Goal: Transaction & Acquisition: Purchase product/service

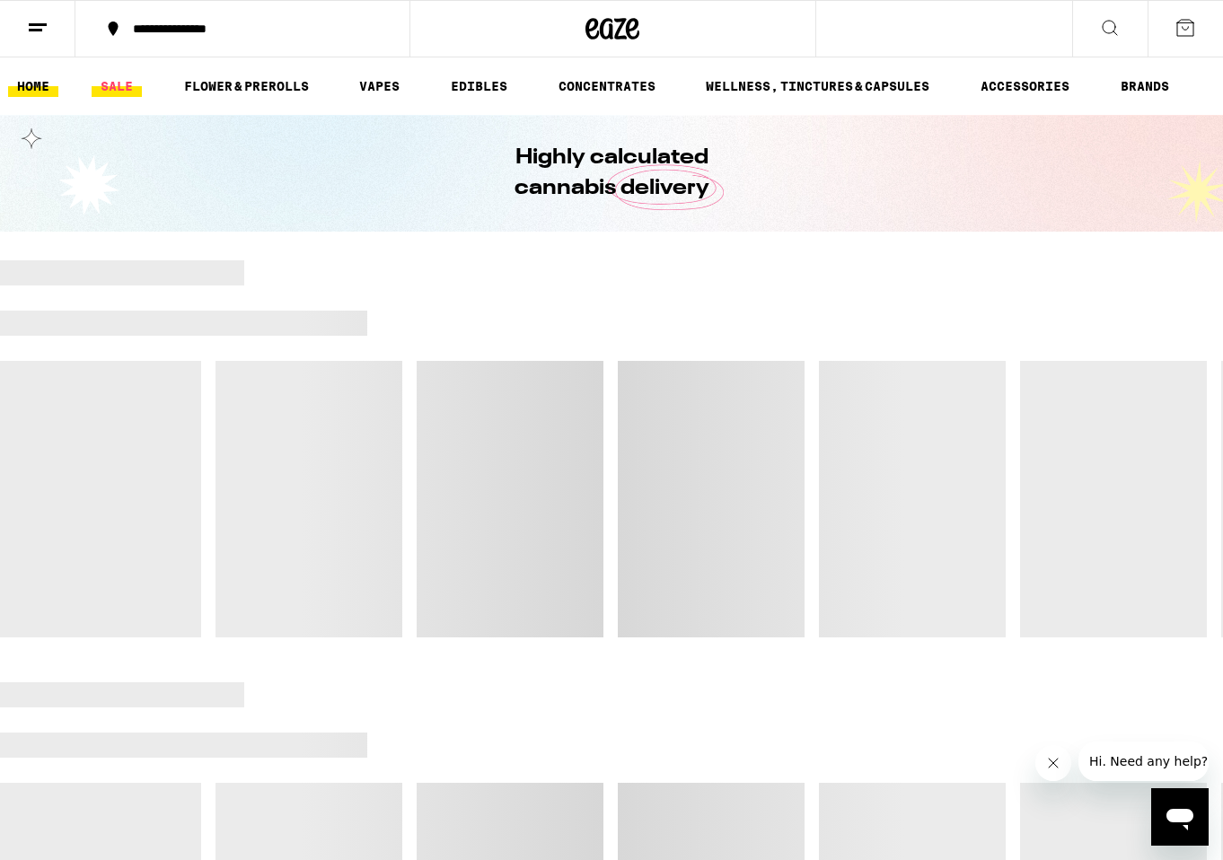
click at [130, 90] on link "SALE" at bounding box center [117, 86] width 50 height 22
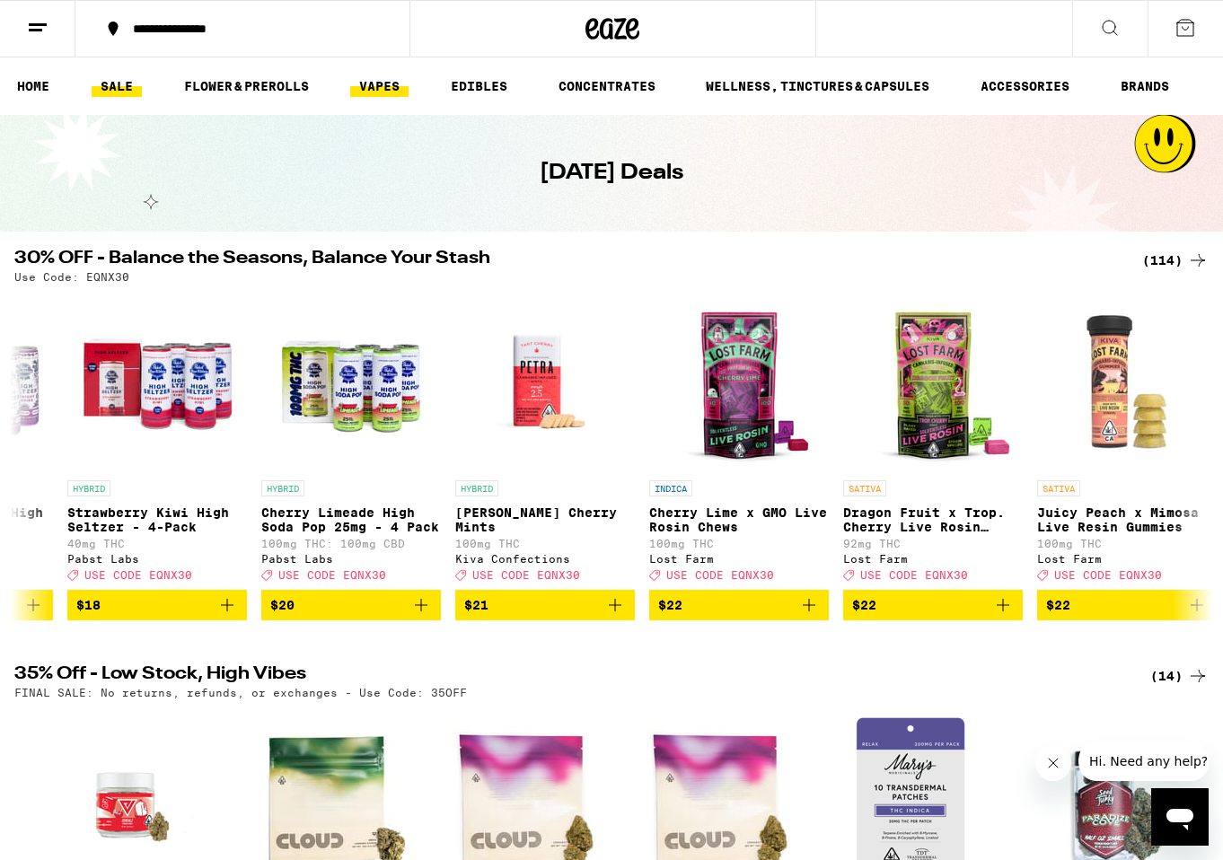
click at [382, 95] on link "VAPES" at bounding box center [379, 86] width 58 height 22
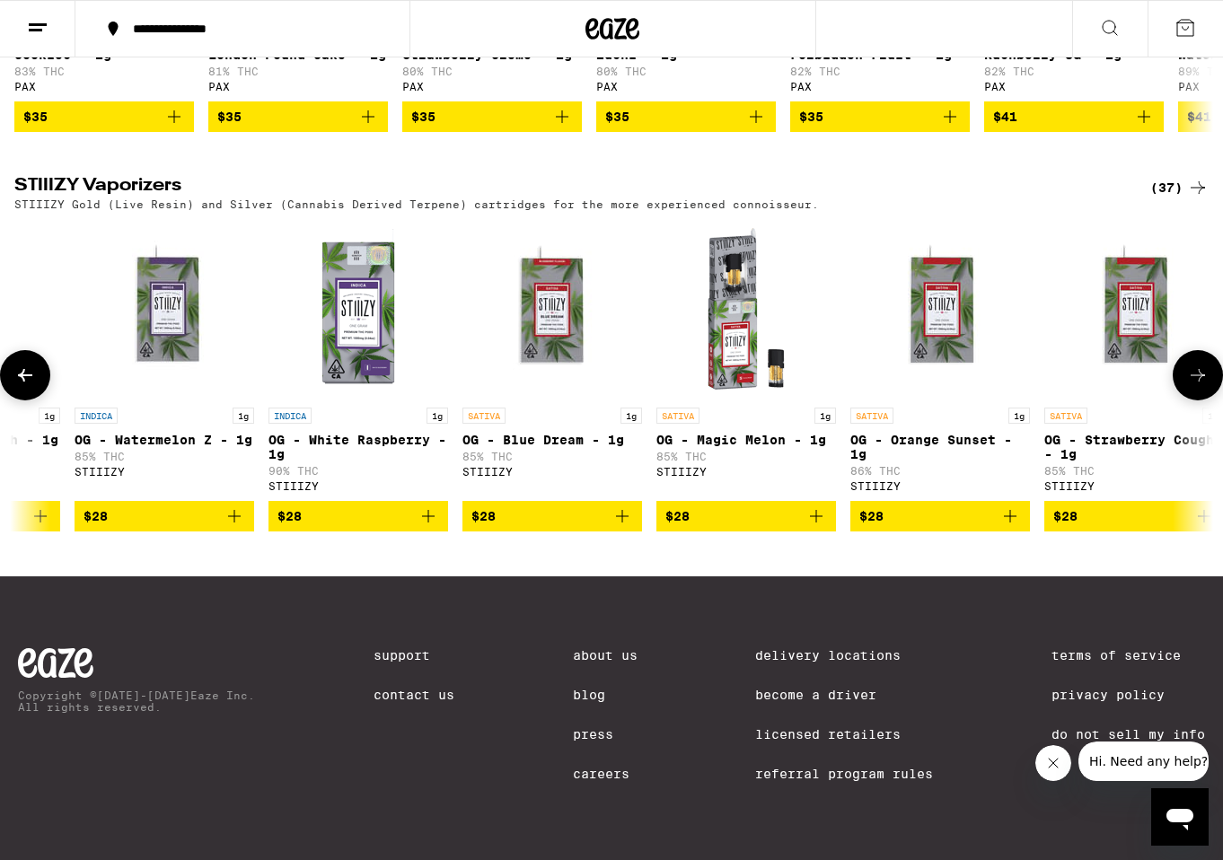
scroll to position [0, 3435]
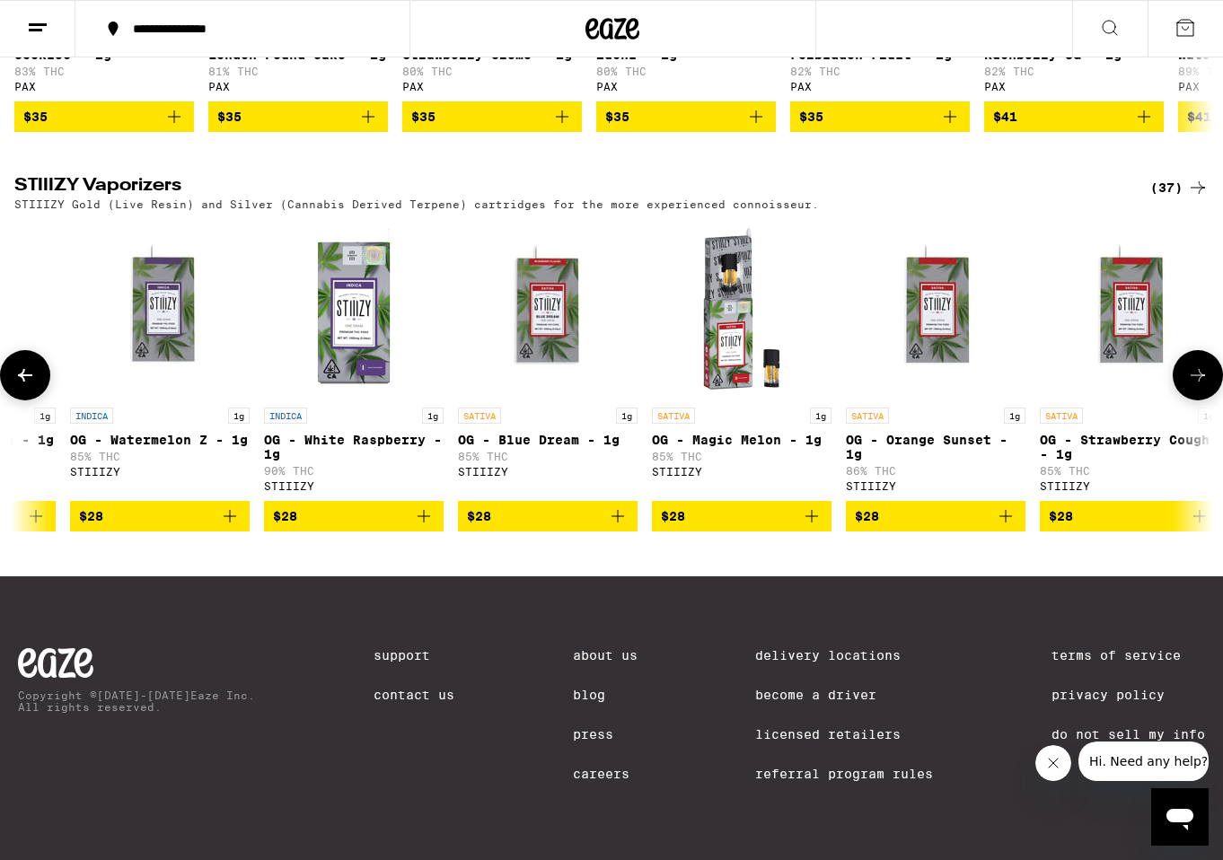
click at [617, 523] on icon "Add to bag" at bounding box center [617, 516] width 13 height 13
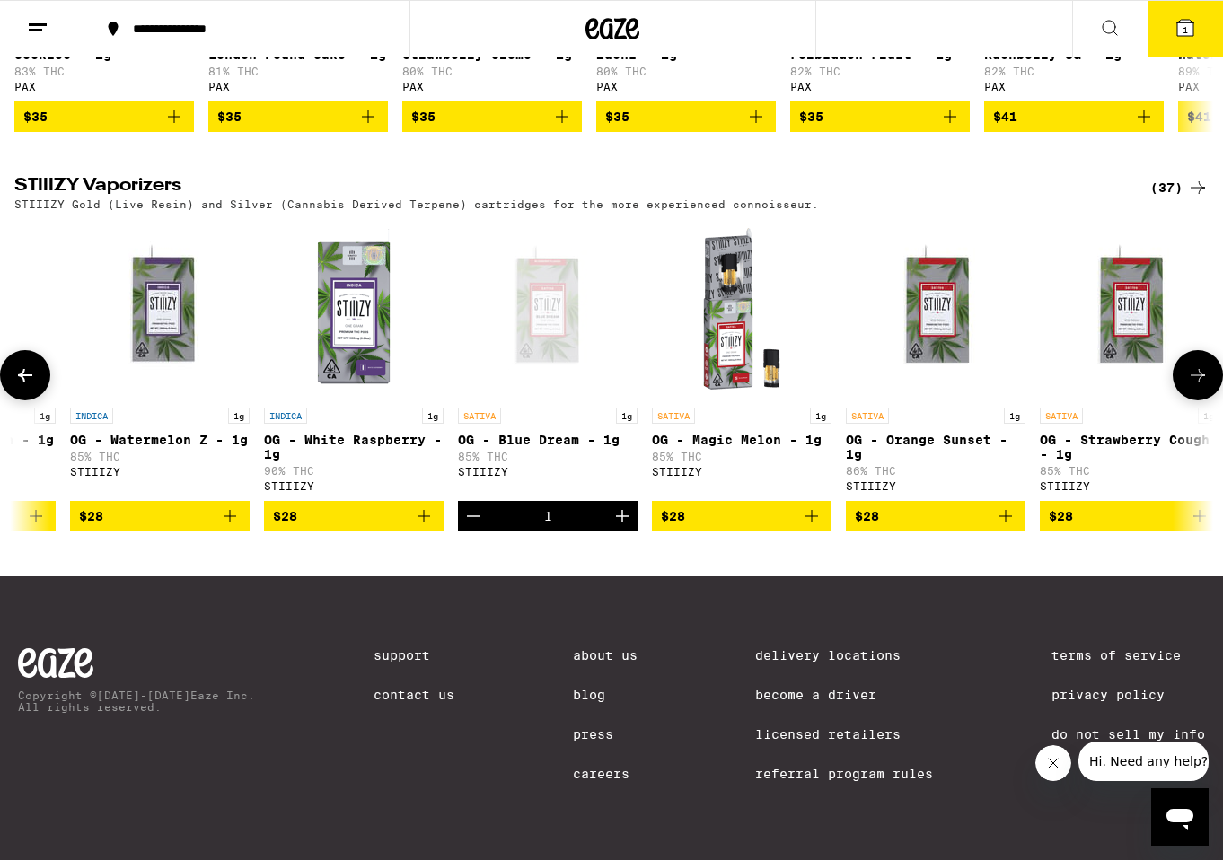
scroll to position [2175, 0]
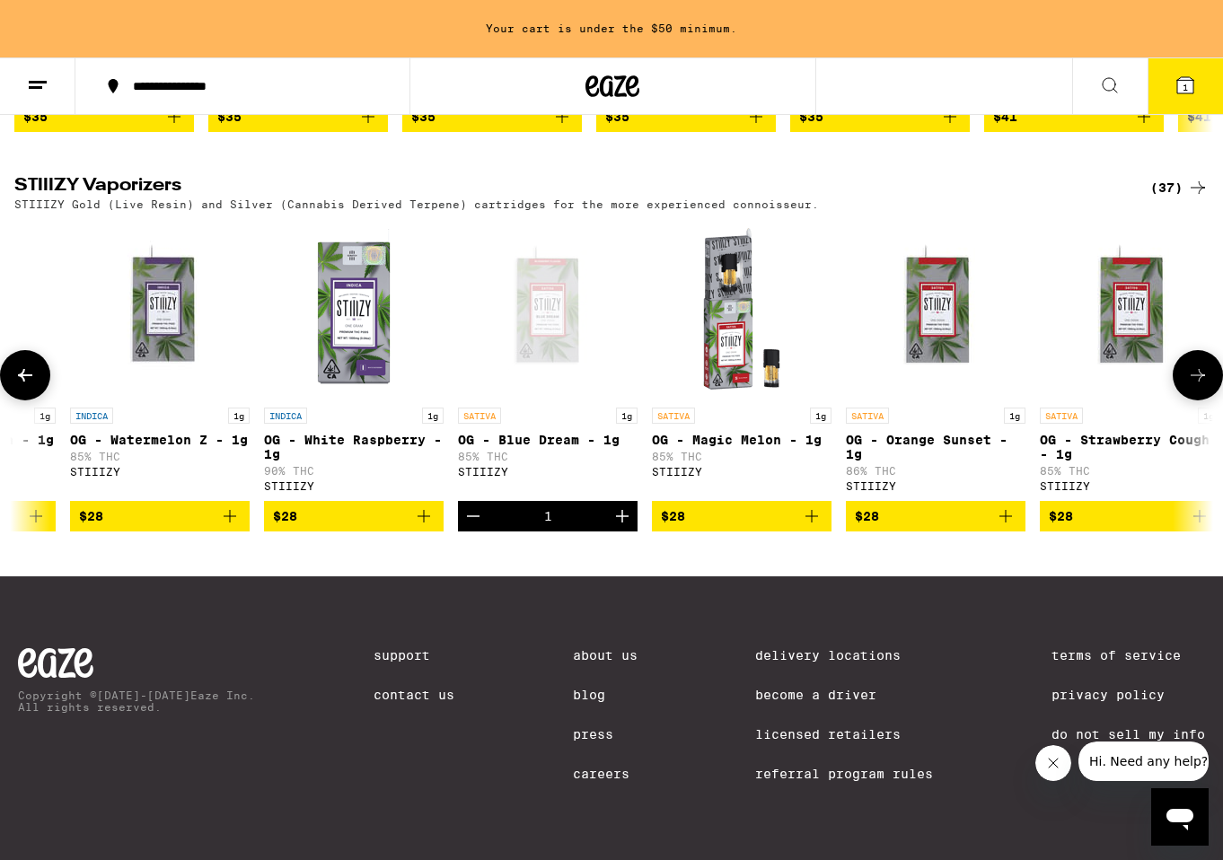
click at [810, 527] on icon "Add to bag" at bounding box center [812, 517] width 22 height 22
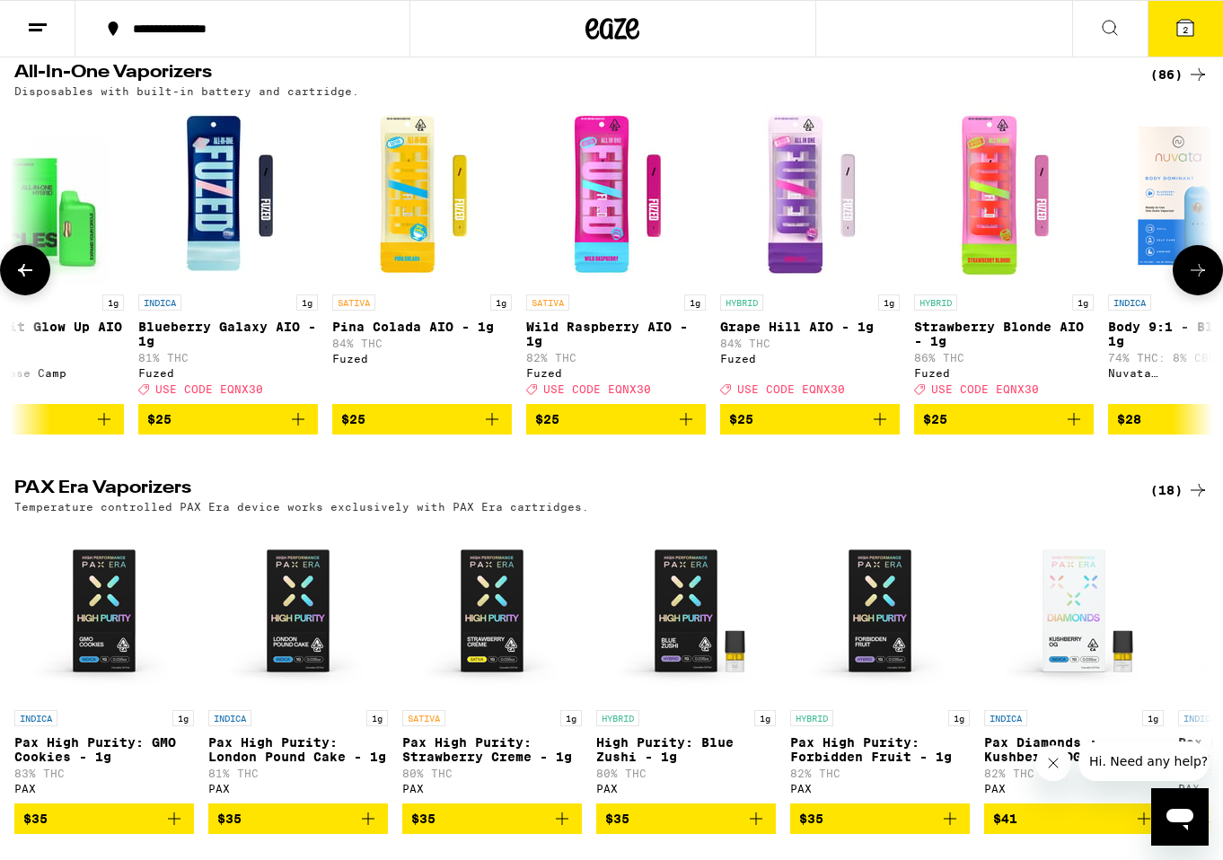
scroll to position [0, 75]
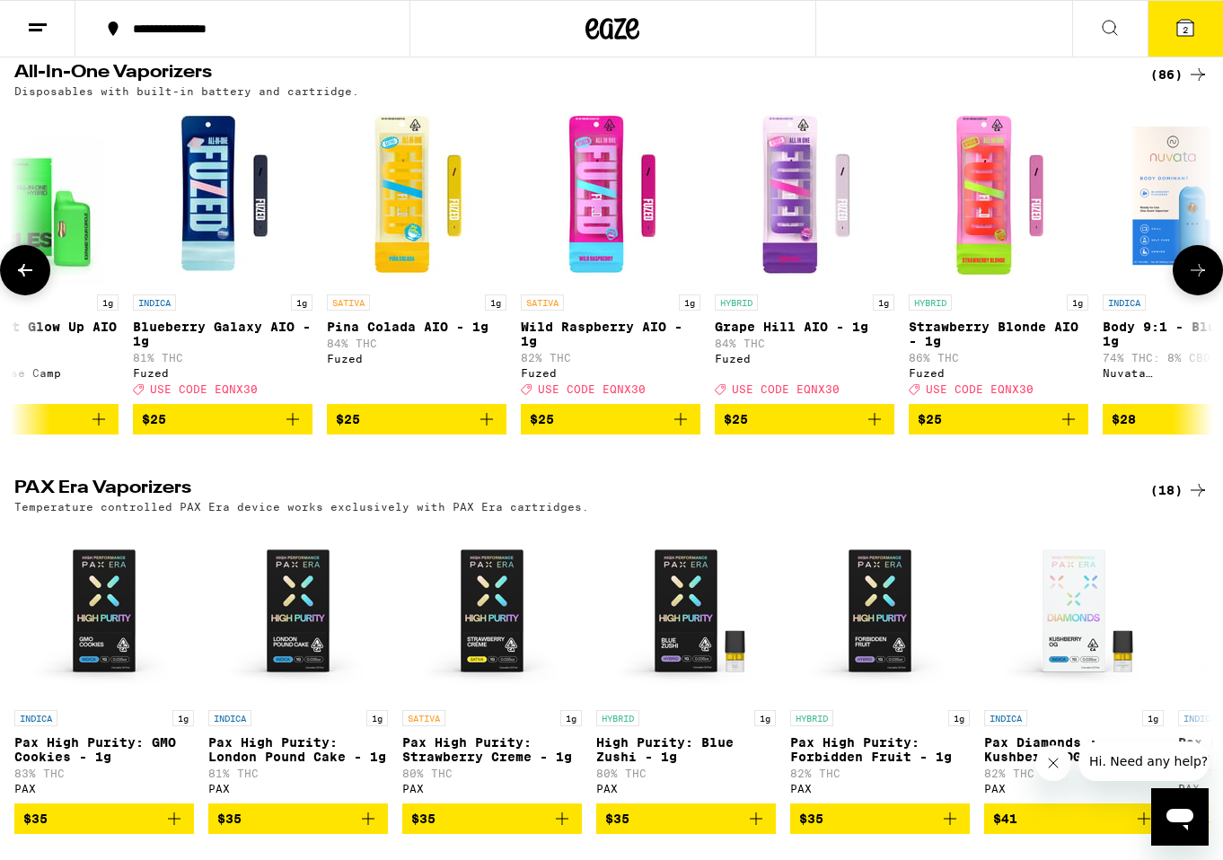
click at [638, 430] on span "$25" at bounding box center [611, 420] width 162 height 22
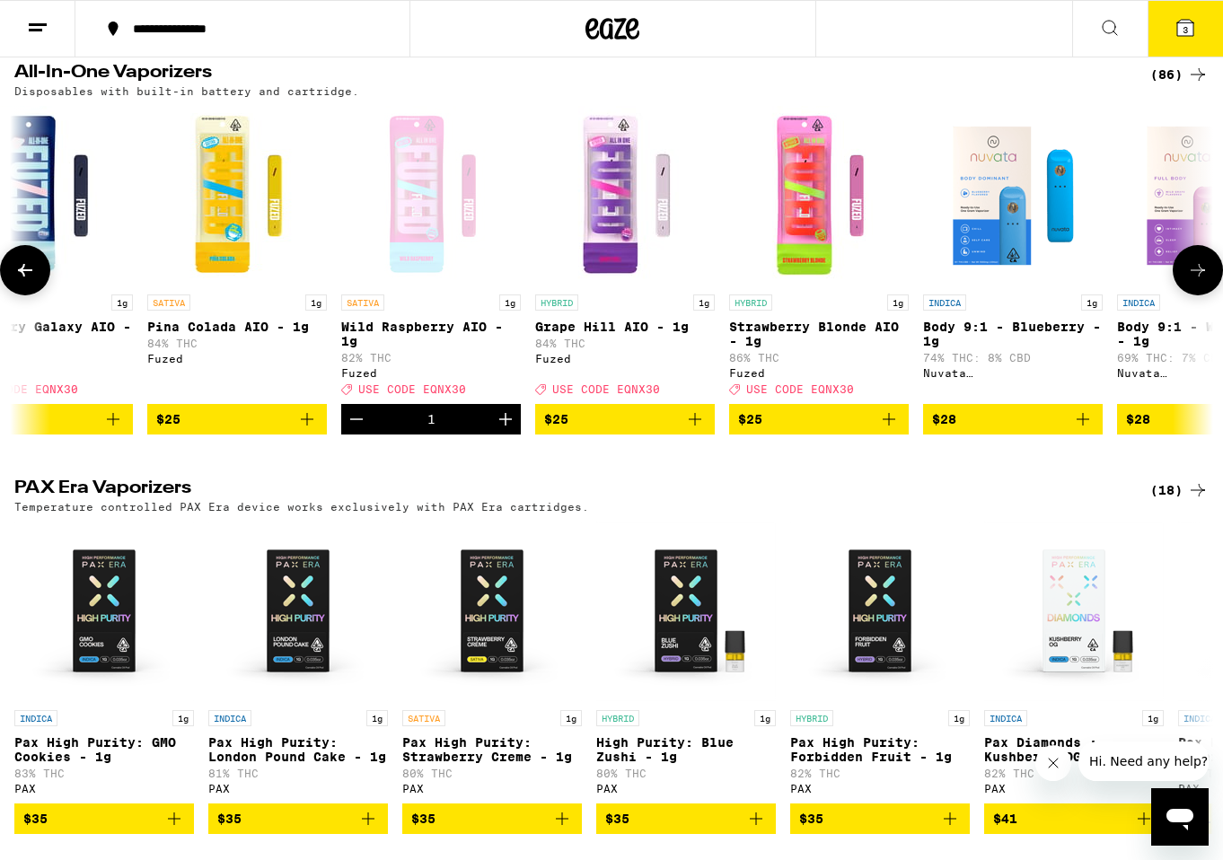
scroll to position [0, 269]
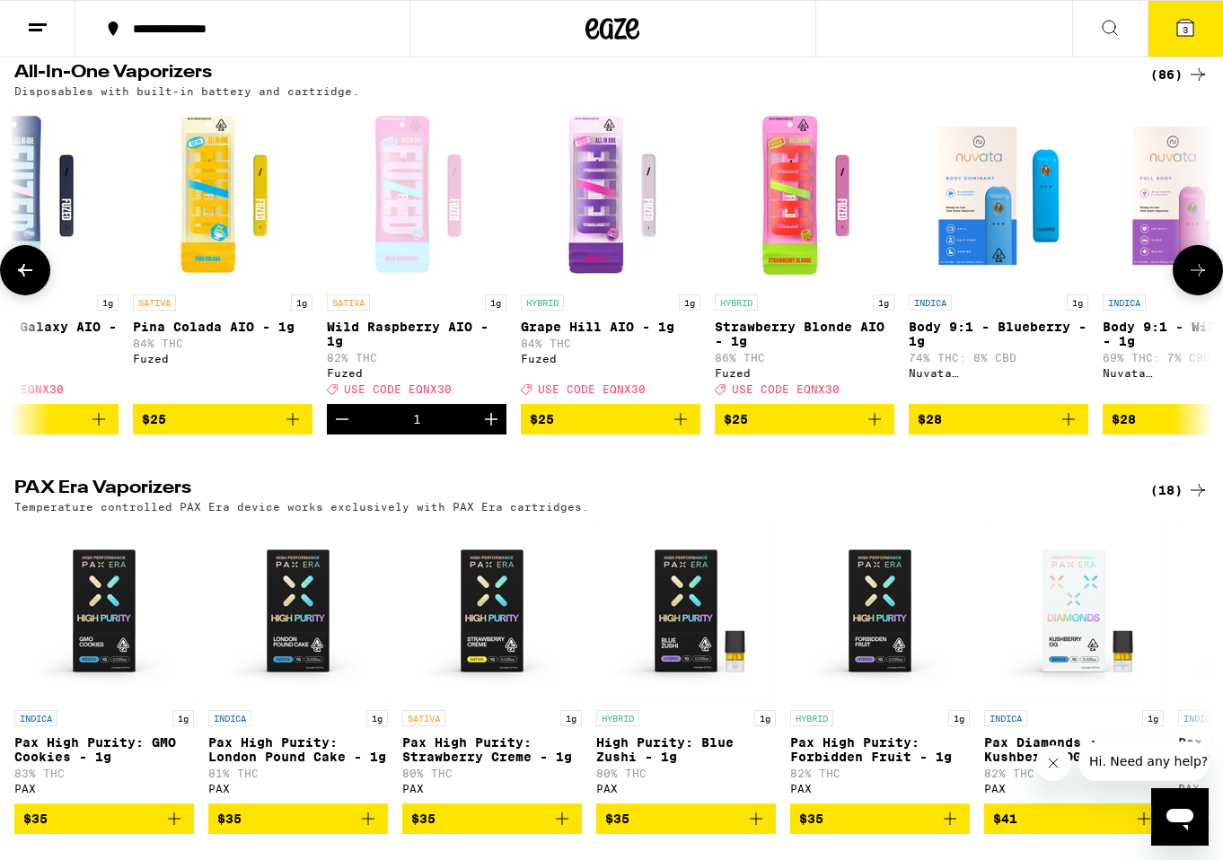
click at [824, 430] on span "$25" at bounding box center [805, 420] width 162 height 22
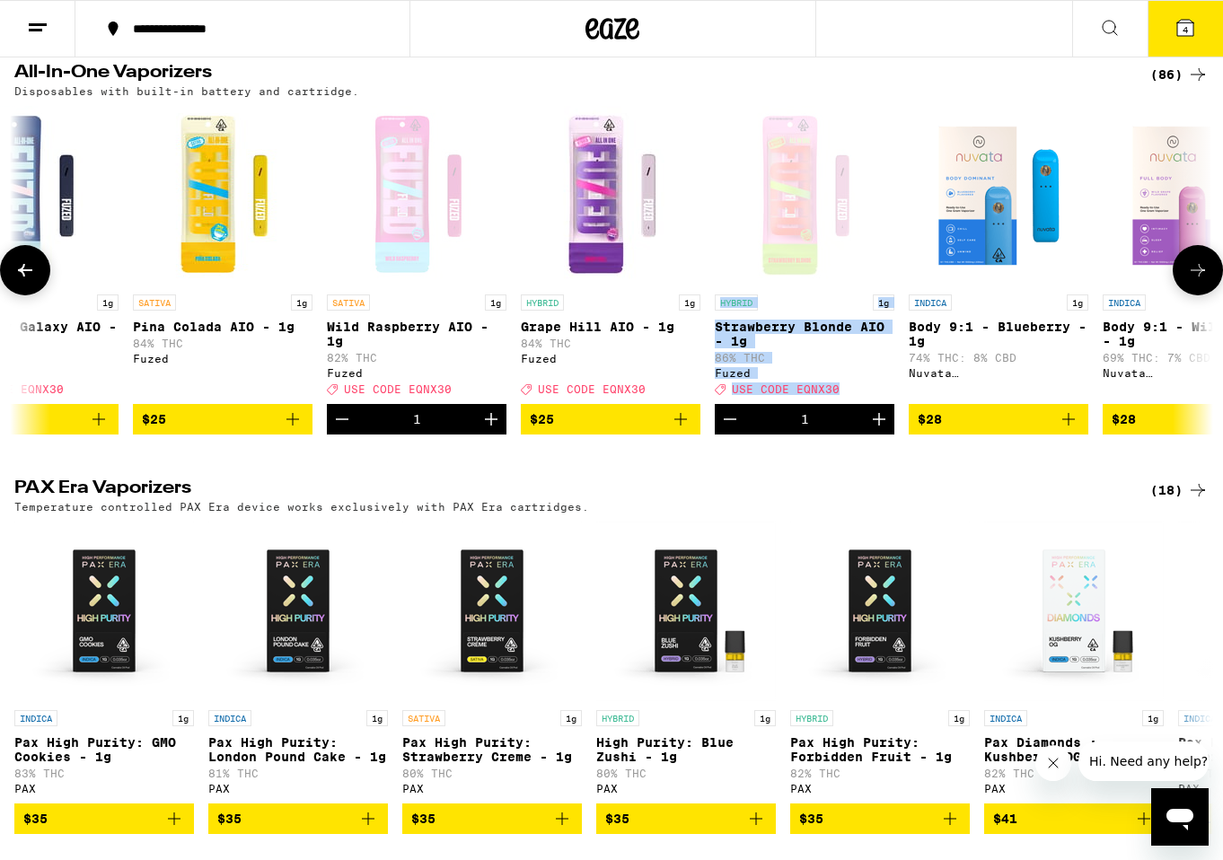
click at [816, 395] on span "USE CODE EQNX30" at bounding box center [786, 389] width 108 height 12
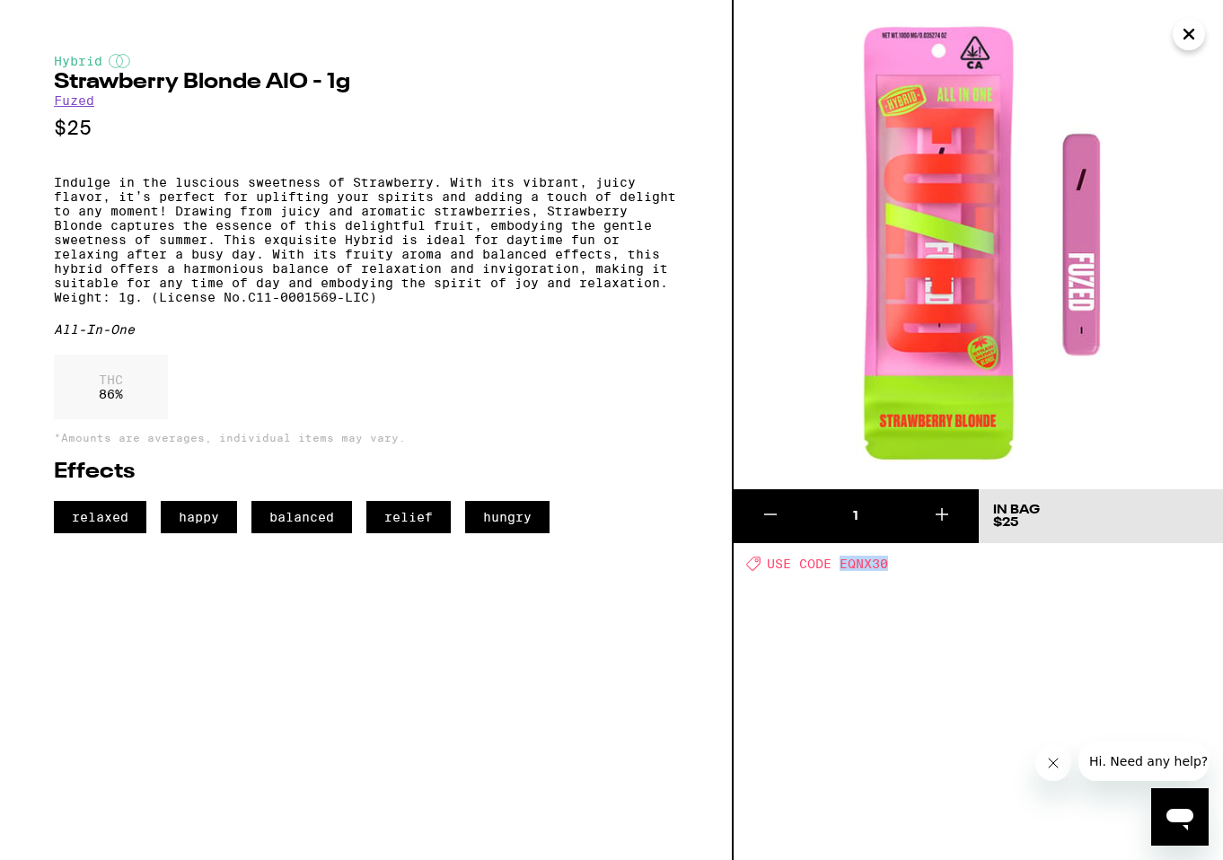
drag, startPoint x: 838, startPoint y: 567, endPoint x: 929, endPoint y: 566, distance: 91.6
click at [929, 567] on div "Deal Created with Sketch. USE CODE EQNX30" at bounding box center [984, 563] width 477 height 15
copy span "EQNX30"
click at [1192, 40] on icon "Close" at bounding box center [1189, 34] width 22 height 27
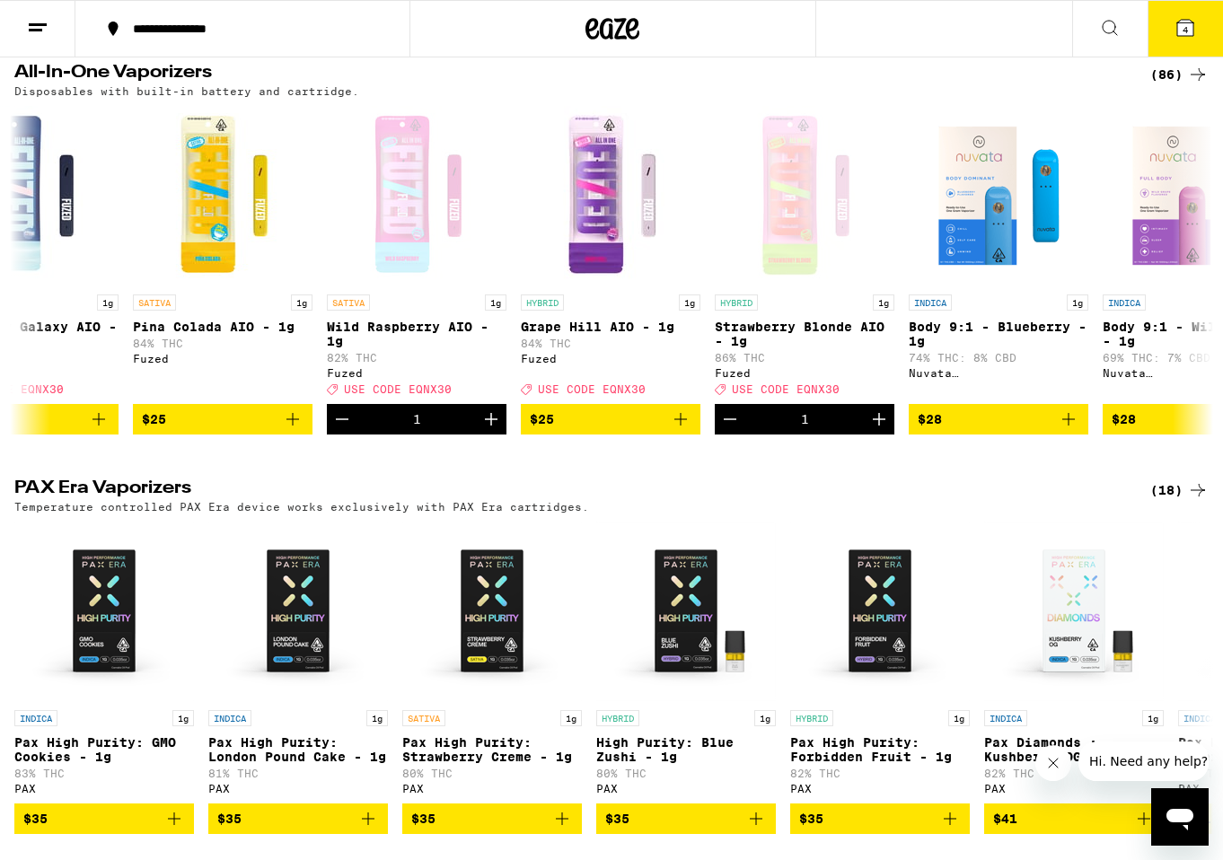
click at [1162, 31] on button "4" at bounding box center [1185, 29] width 75 height 56
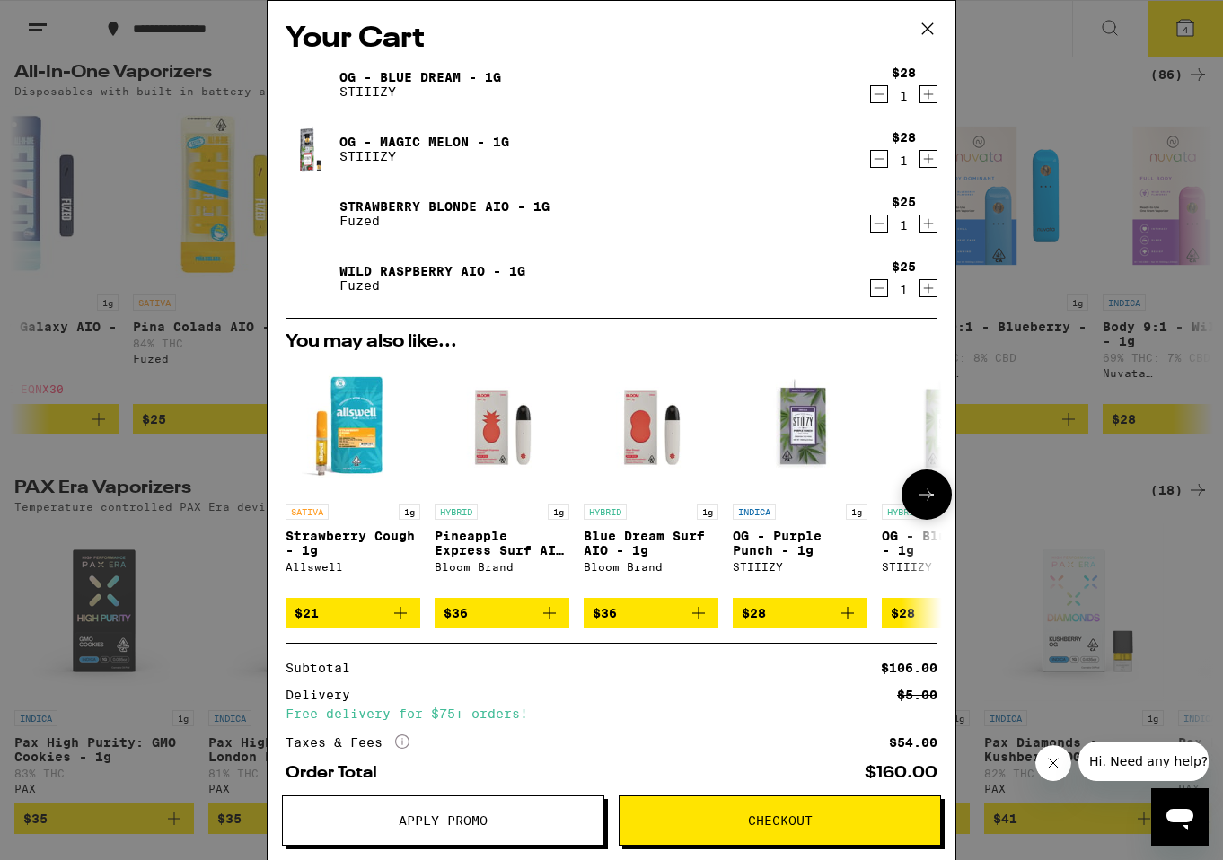
scroll to position [97, 0]
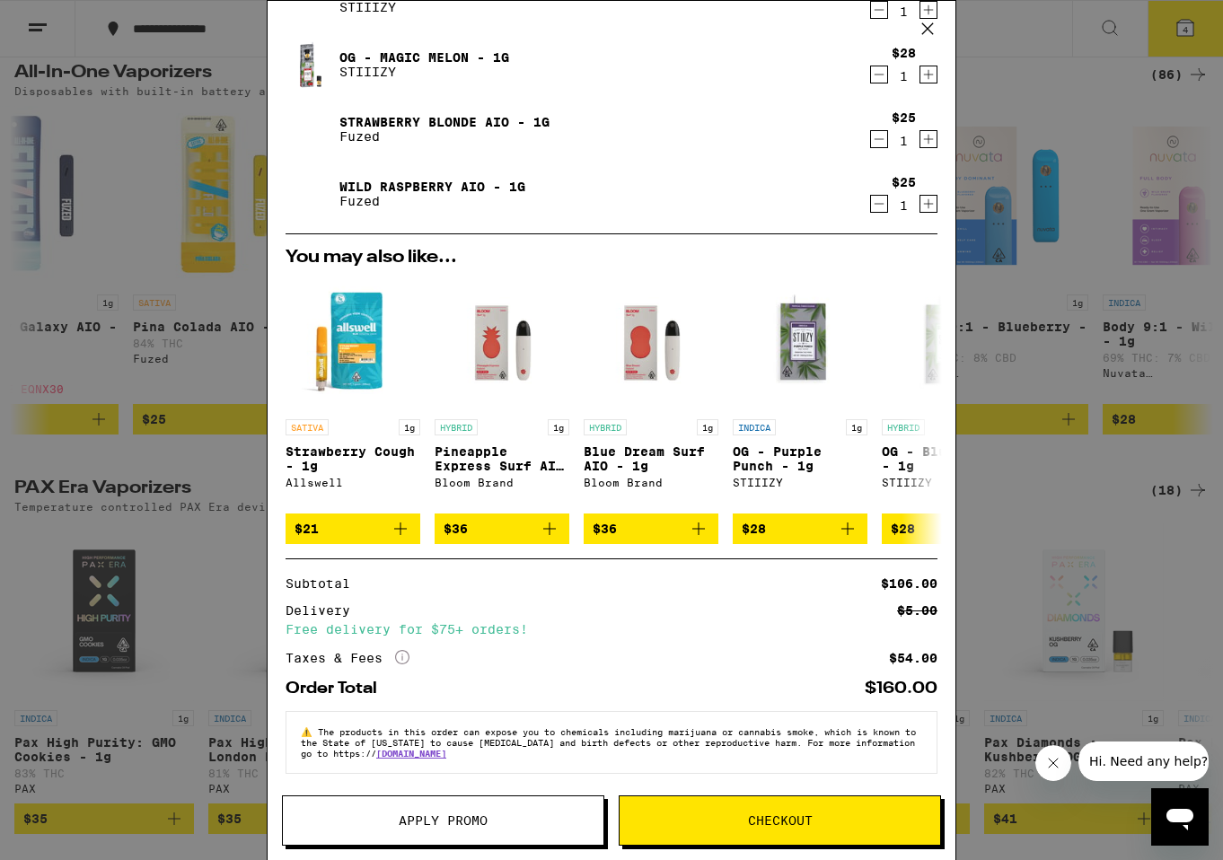
click at [436, 827] on span "Apply Promo" at bounding box center [443, 820] width 89 height 13
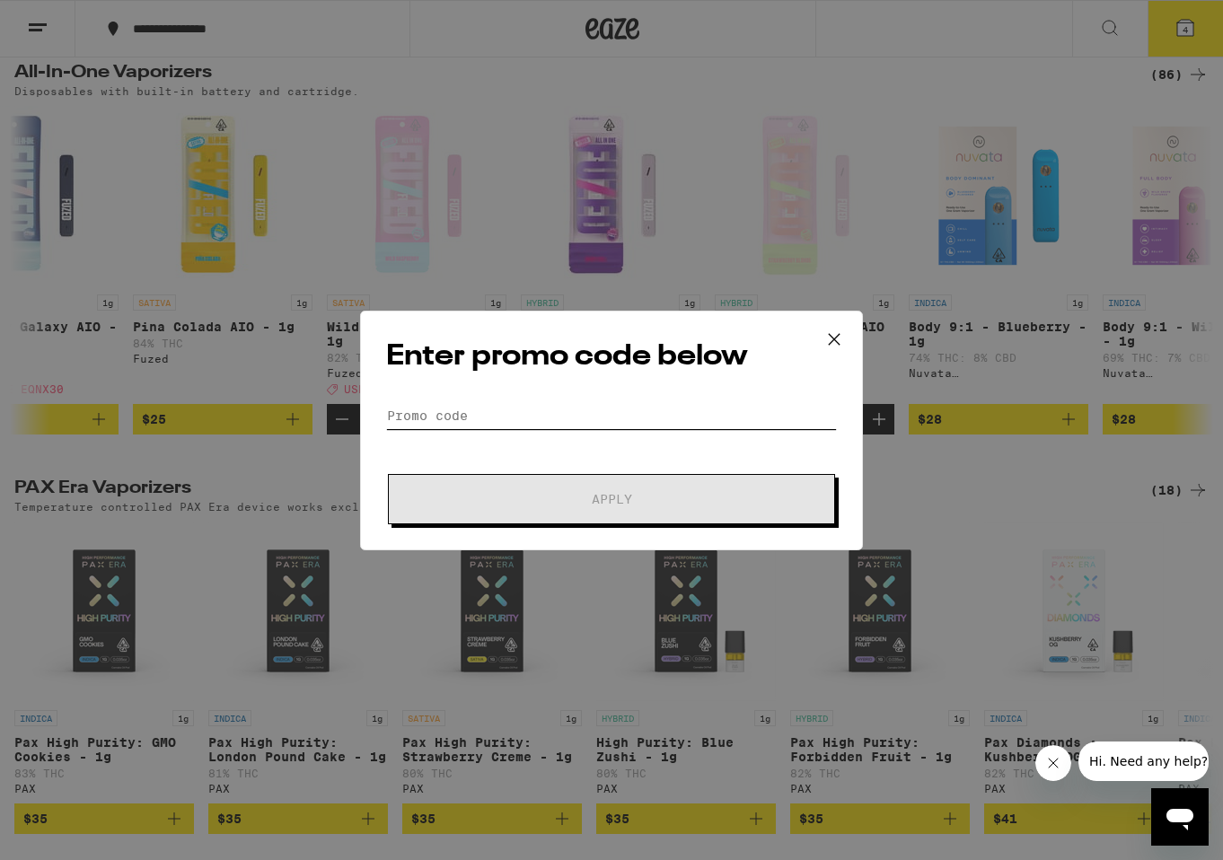
click at [548, 413] on input "Promo Code" at bounding box center [611, 415] width 451 height 27
paste input "EQNX30"
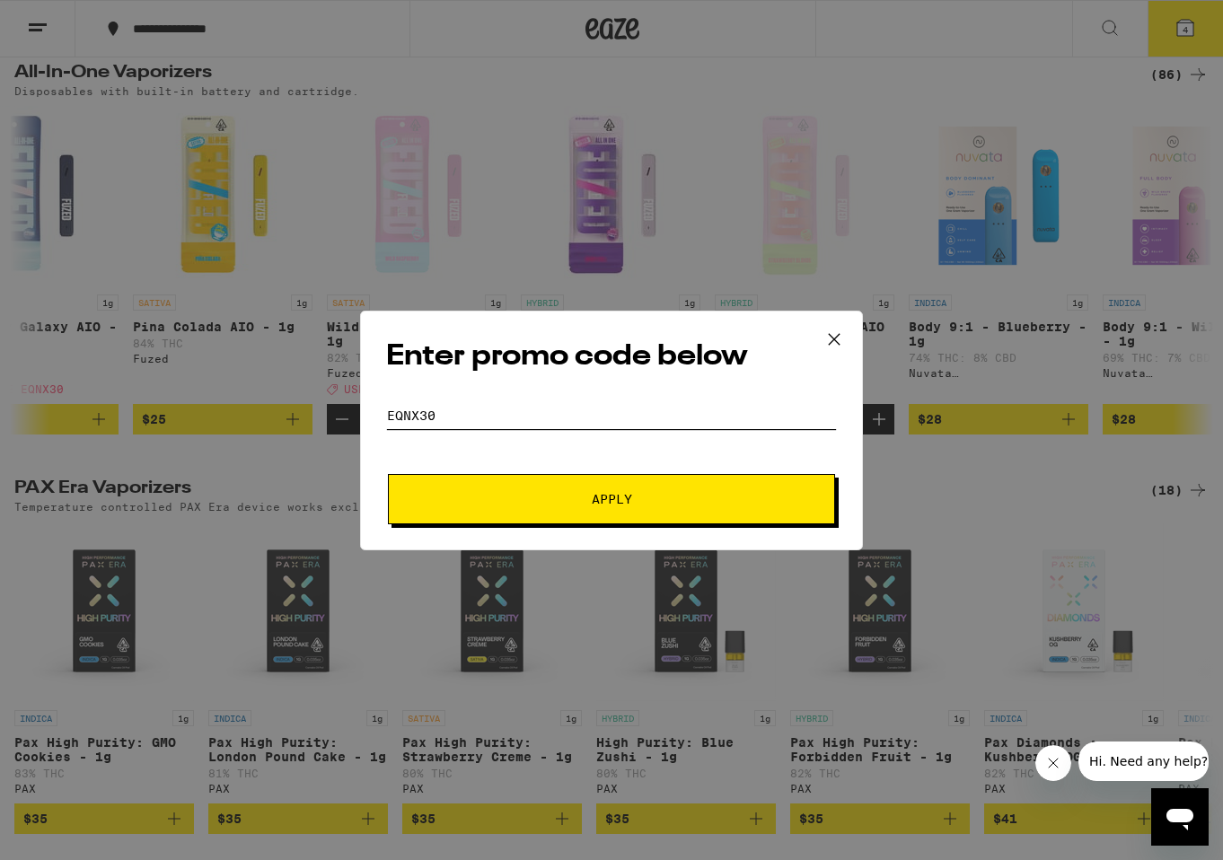
type input "EQNX30"
click at [572, 478] on button "Apply" at bounding box center [611, 499] width 447 height 50
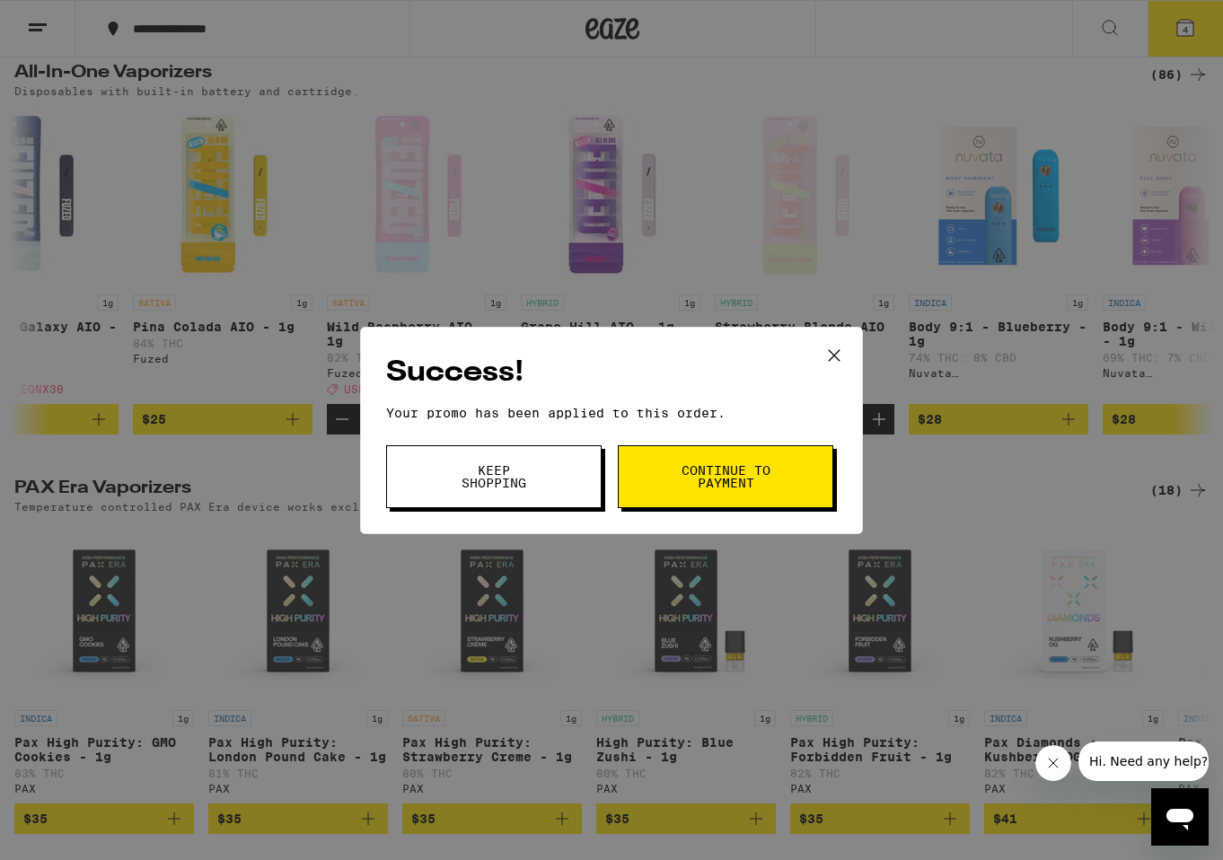
click at [646, 471] on button "Continue to payment" at bounding box center [725, 476] width 215 height 63
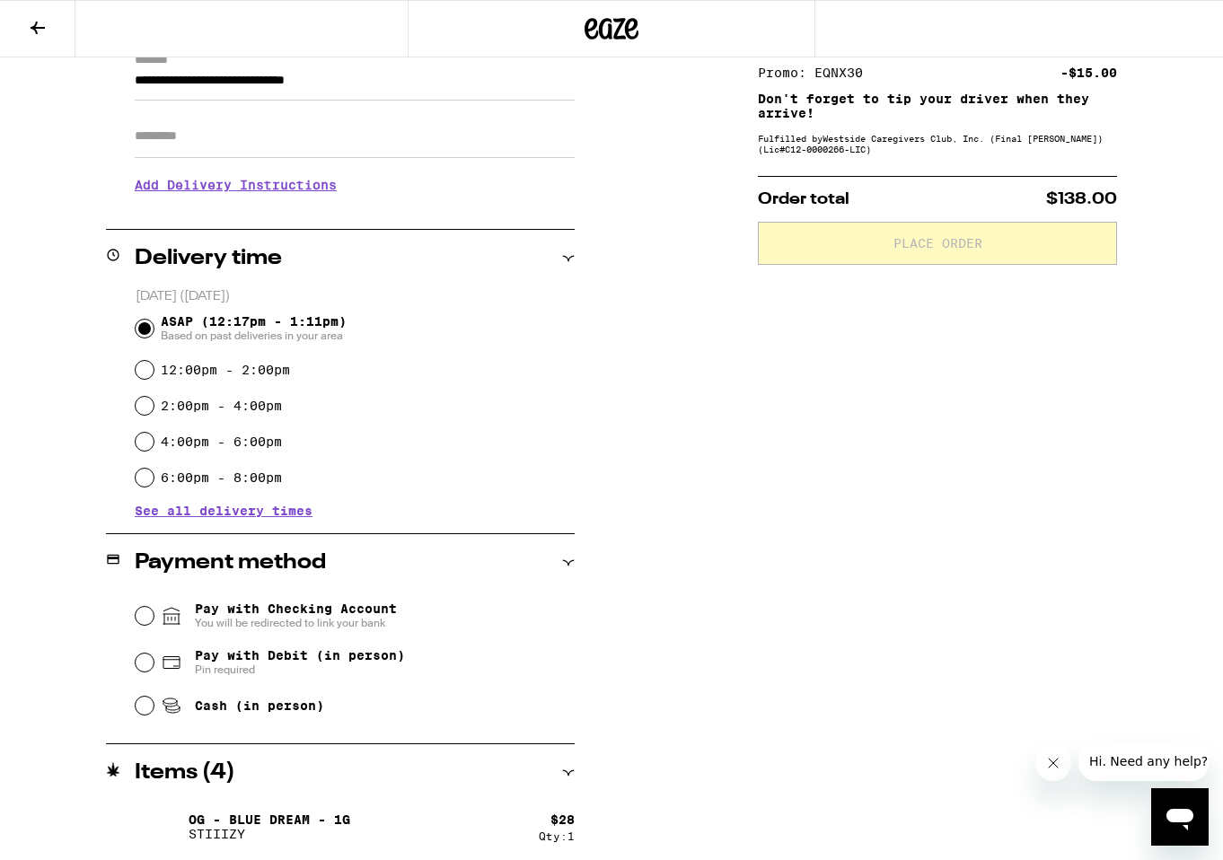
scroll to position [282, 0]
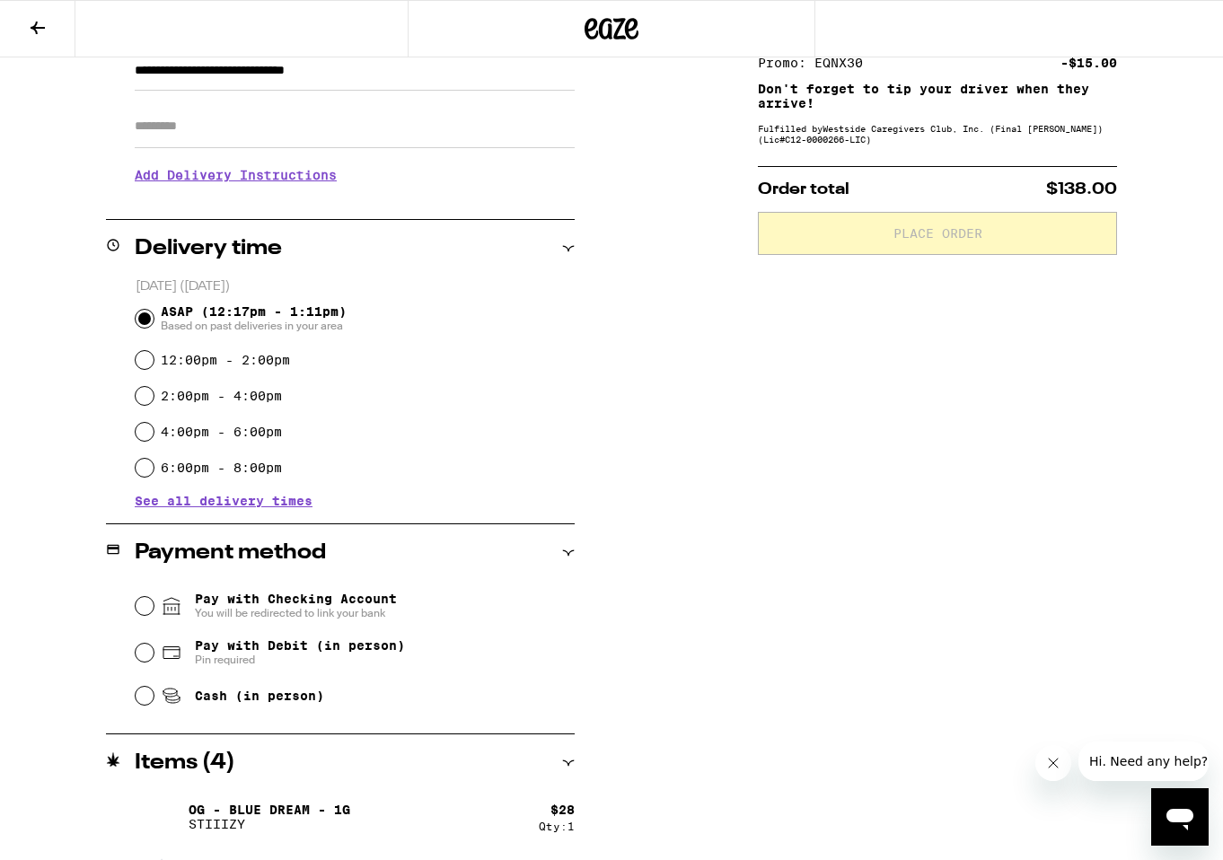
click at [193, 698] on span "Cash (in person)" at bounding box center [242, 696] width 163 height 22
click at [154, 698] on input "Cash (in person)" at bounding box center [145, 696] width 18 height 18
radio input "true"
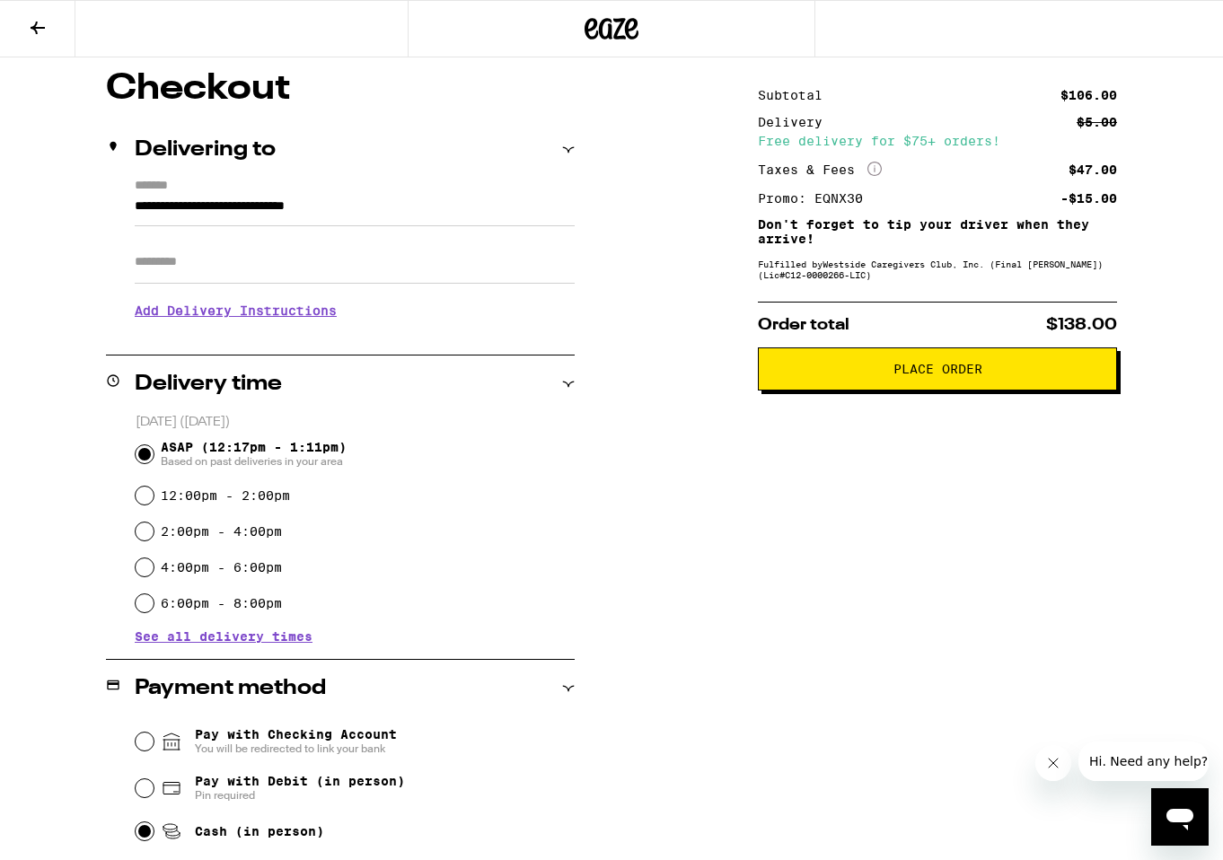
scroll to position [0, 0]
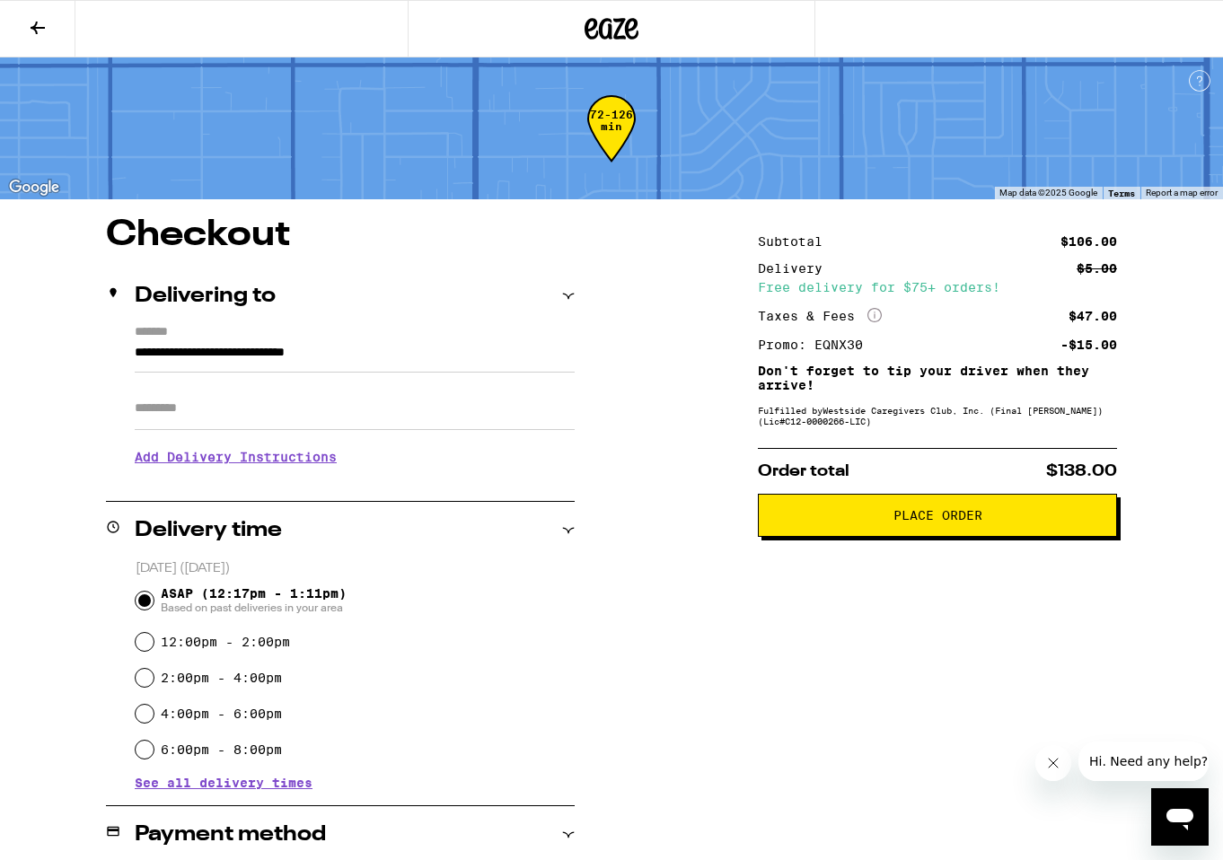
click at [849, 530] on button "Place Order" at bounding box center [937, 515] width 359 height 43
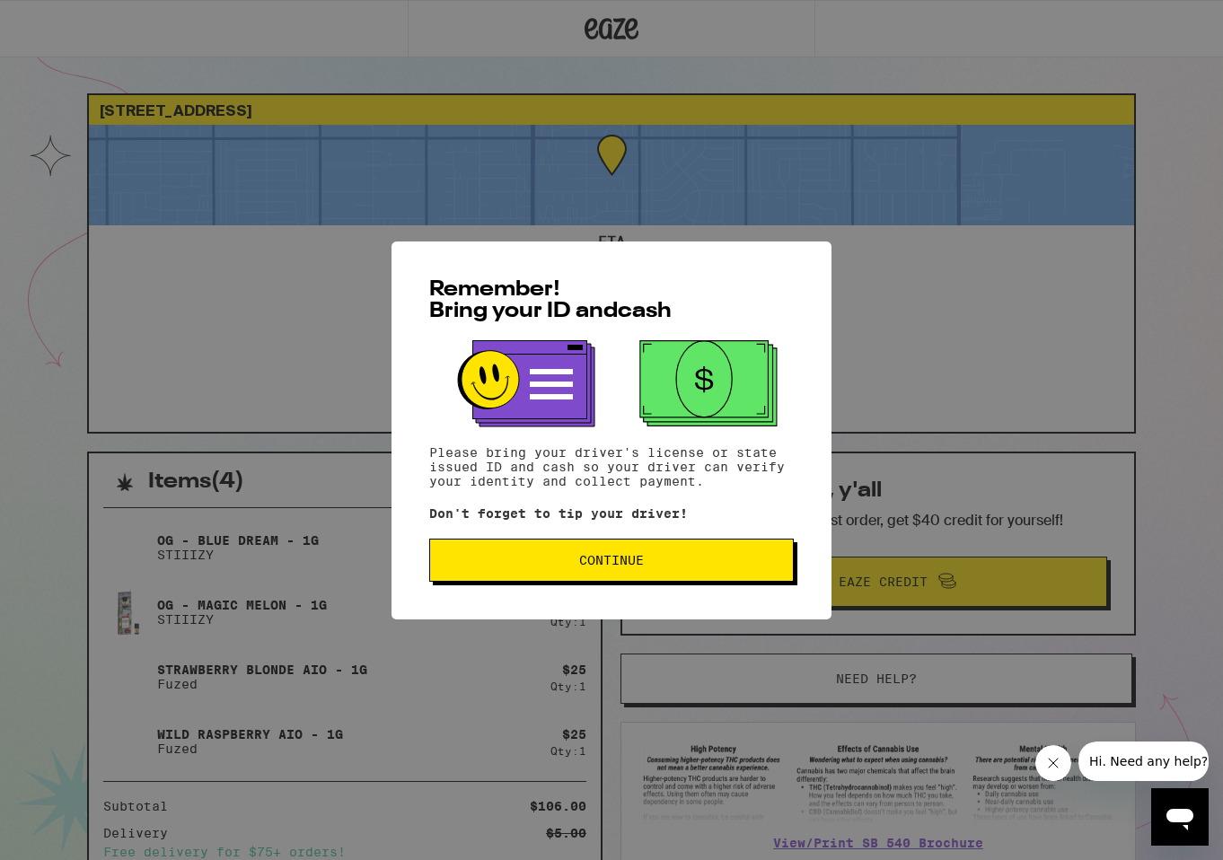
click at [745, 560] on span "Continue" at bounding box center [611, 560] width 334 height 13
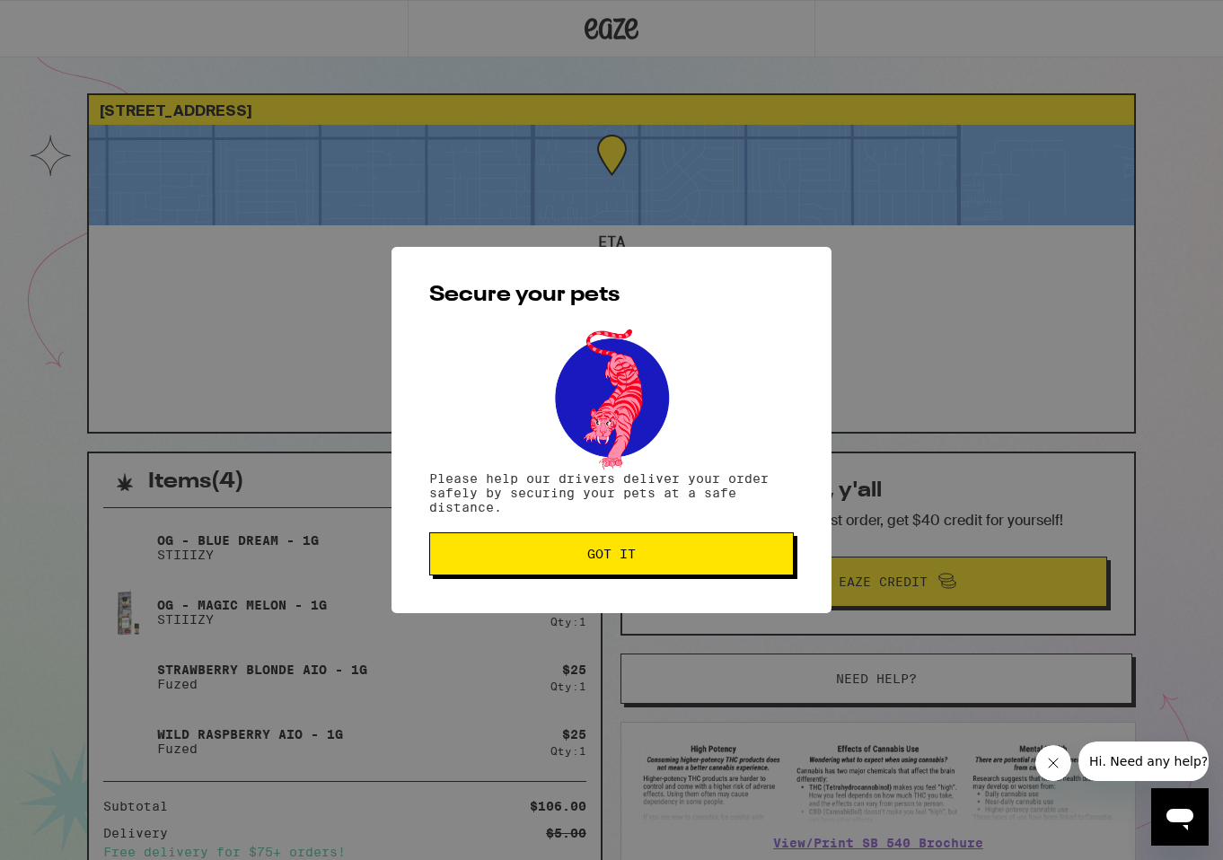
click at [723, 558] on span "Got it" at bounding box center [611, 554] width 334 height 13
